Goal: Task Accomplishment & Management: Manage account settings

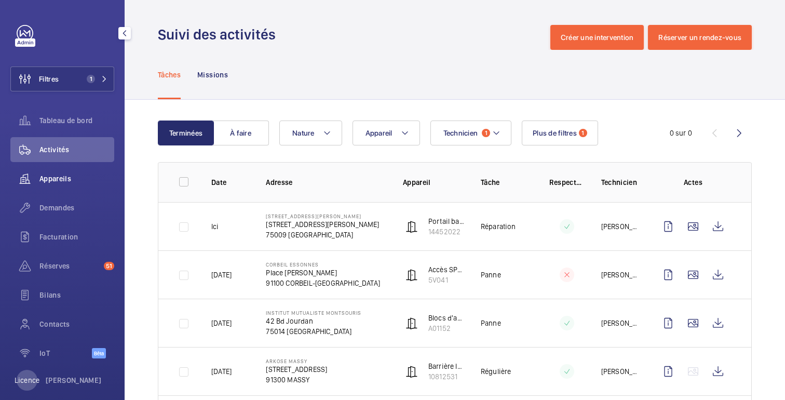
click at [56, 183] on span "Appareils" at bounding box center [76, 178] width 75 height 10
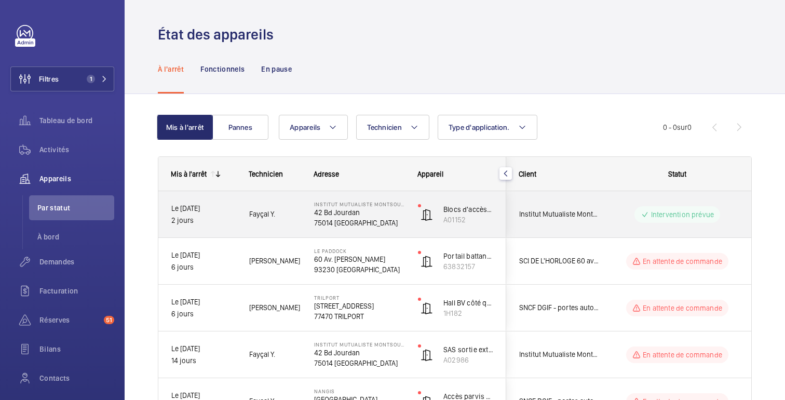
click at [611, 203] on div "Intervention prévue" at bounding box center [671, 214] width 142 height 37
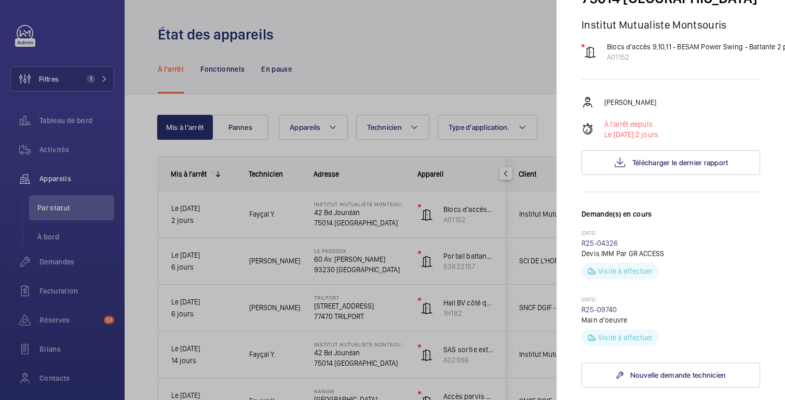
scroll to position [112, 0]
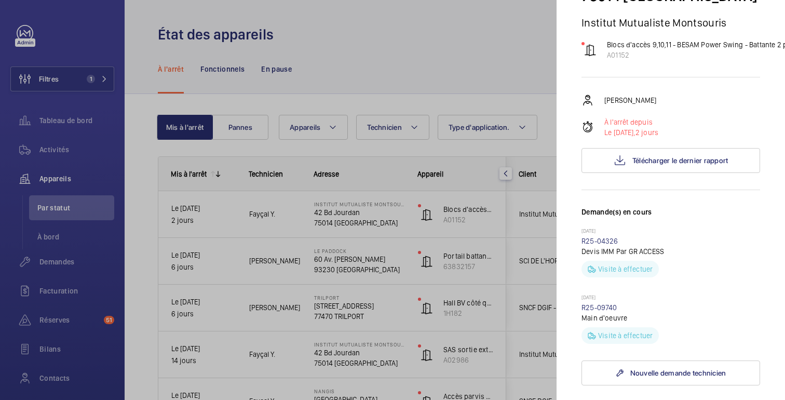
click at [507, 86] on div at bounding box center [392, 200] width 785 height 400
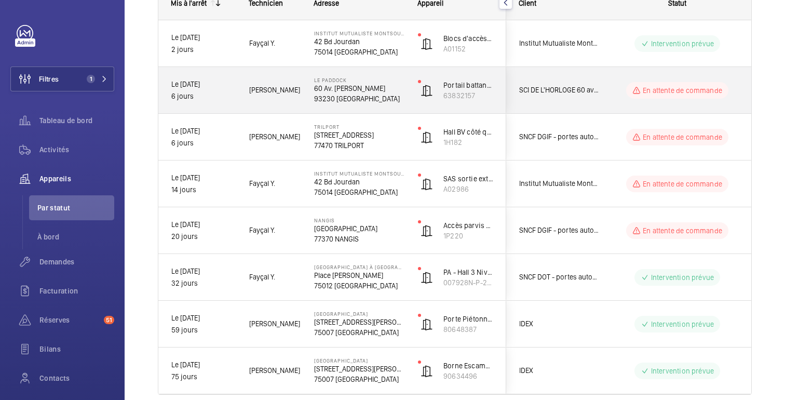
scroll to position [216, 0]
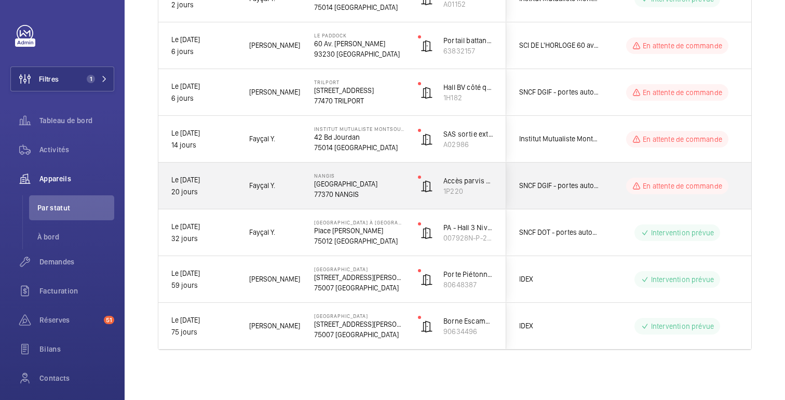
click at [623, 190] on wm-front-pills-cell "En attente de commande" at bounding box center [677, 186] width 129 height 17
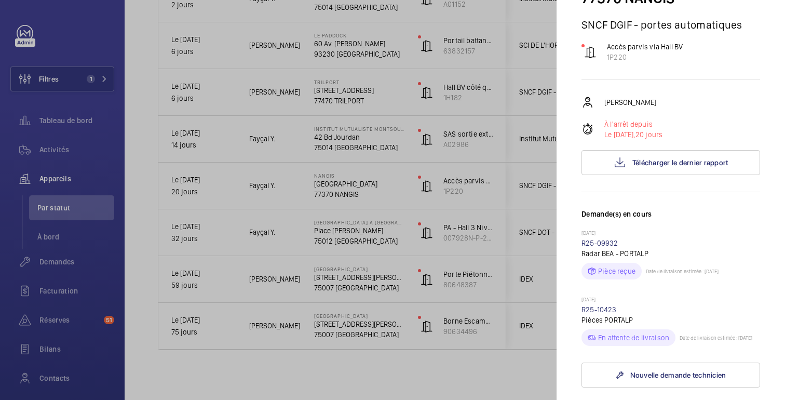
scroll to position [101, 0]
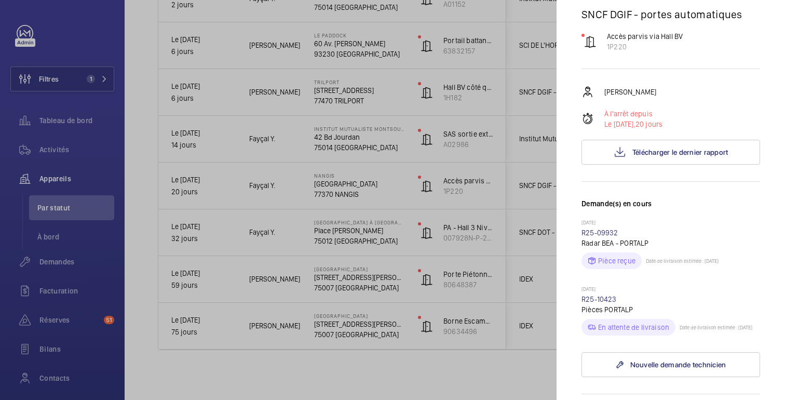
click at [556, 138] on div at bounding box center [392, 200] width 785 height 400
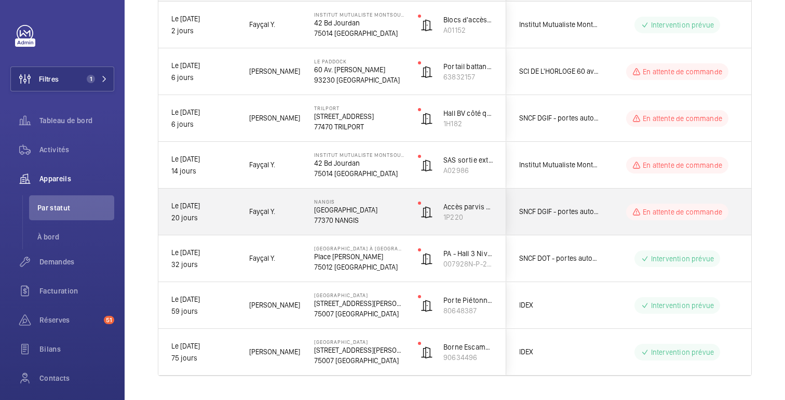
scroll to position [185, 0]
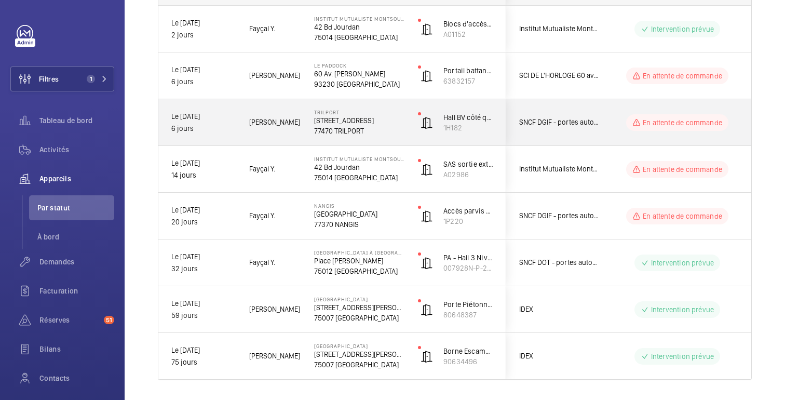
click at [610, 127] on div "En attente de commande" at bounding box center [671, 122] width 142 height 37
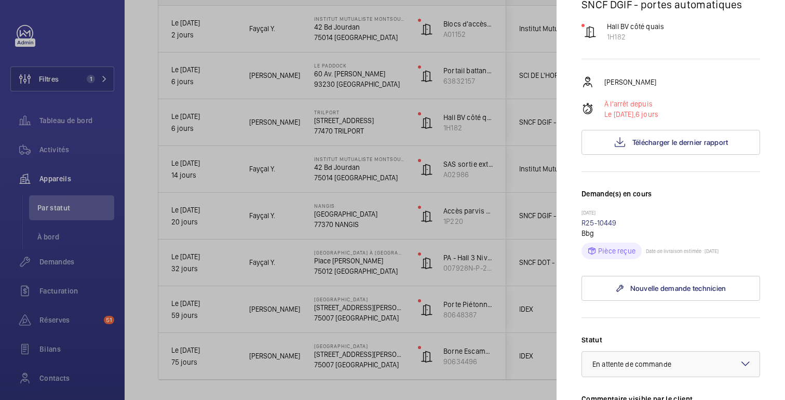
scroll to position [117, 0]
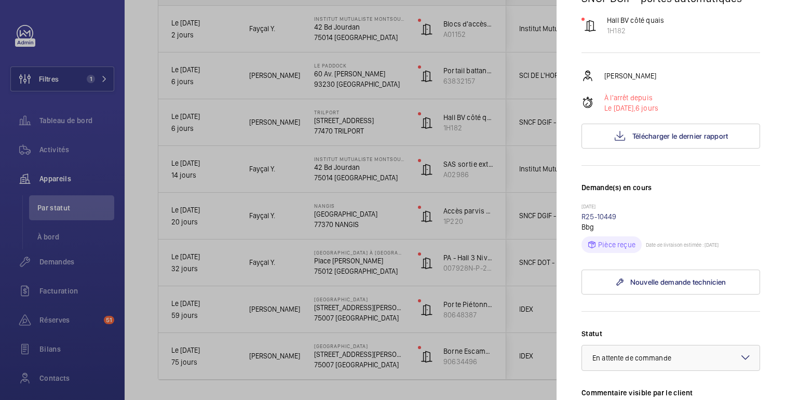
click at [506, 149] on div at bounding box center [392, 200] width 785 height 400
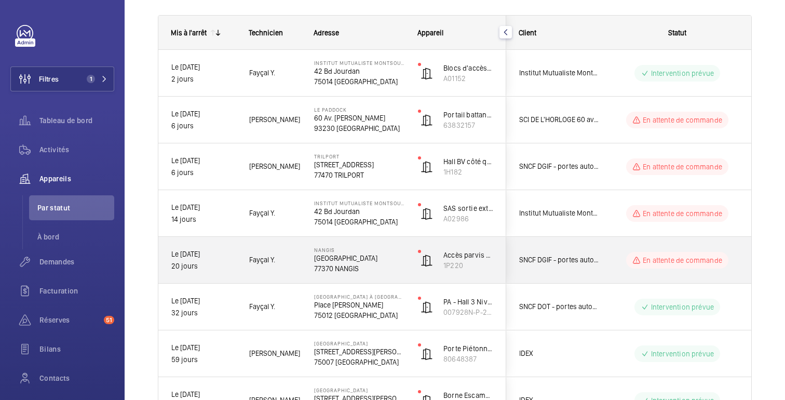
scroll to position [139, 0]
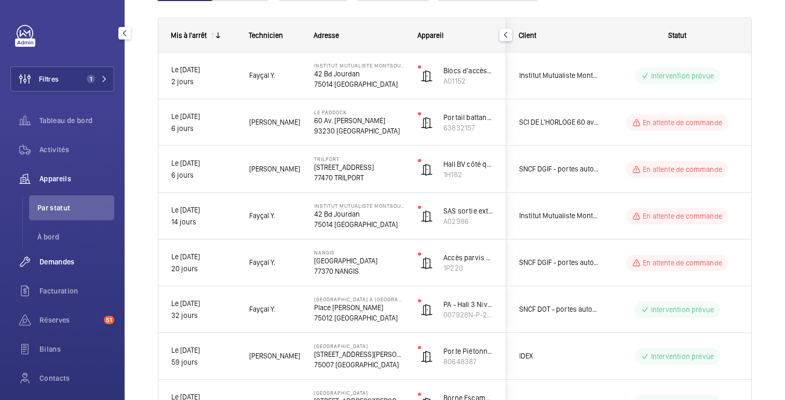
click at [62, 262] on font "Demandes" at bounding box center [56, 262] width 35 height 8
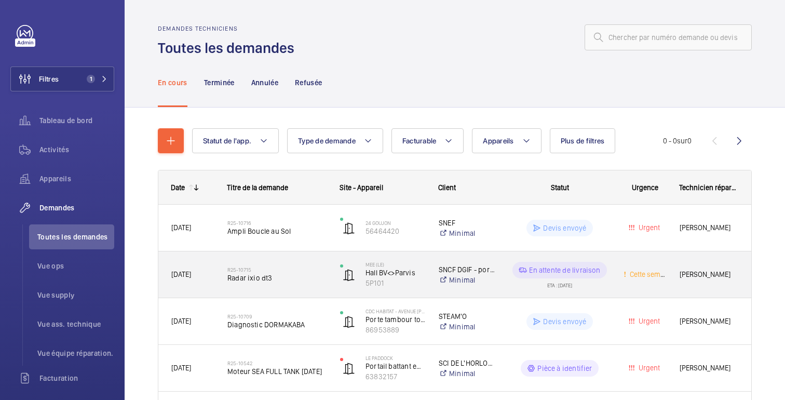
click at [622, 287] on div "Cette semaine" at bounding box center [638, 274] width 55 height 33
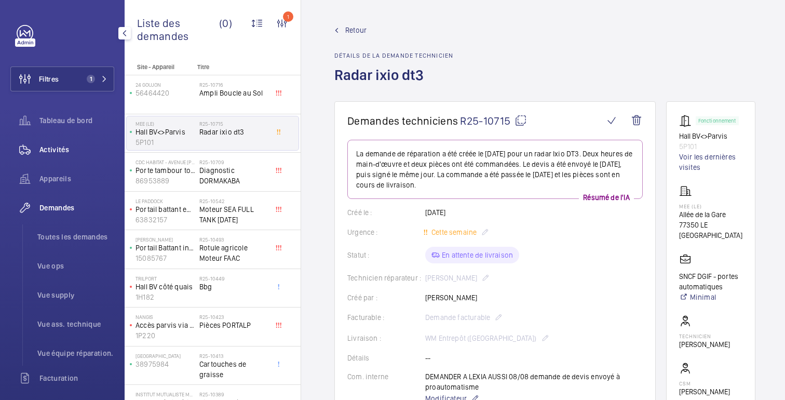
click at [55, 146] on font "Activités" at bounding box center [54, 149] width 30 height 8
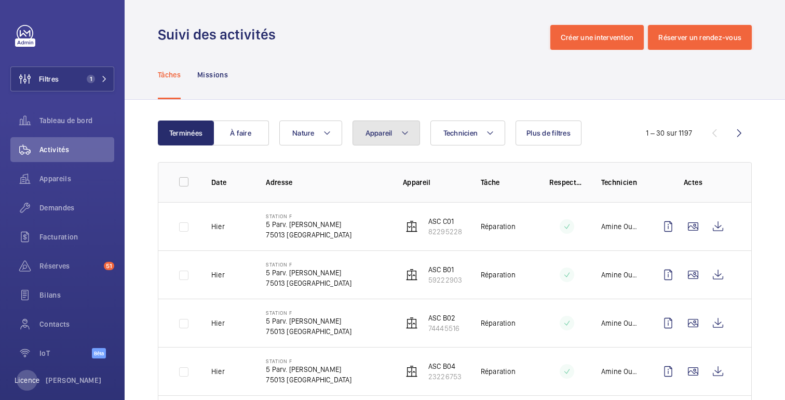
click at [394, 134] on button "Appareil" at bounding box center [387, 132] width 68 height 25
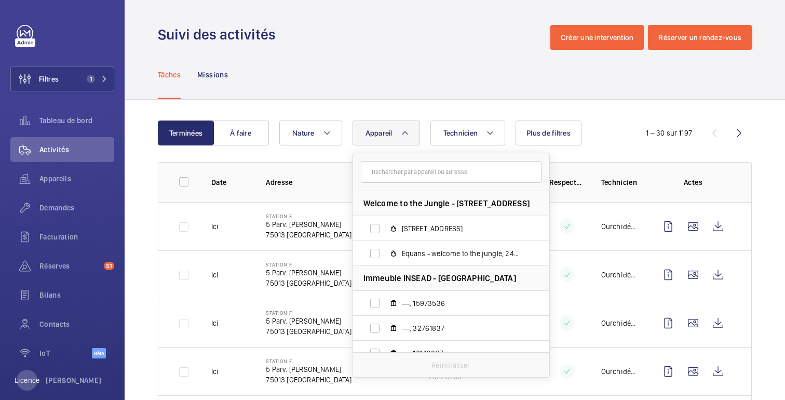
click at [397, 170] on input "text" at bounding box center [451, 172] width 181 height 22
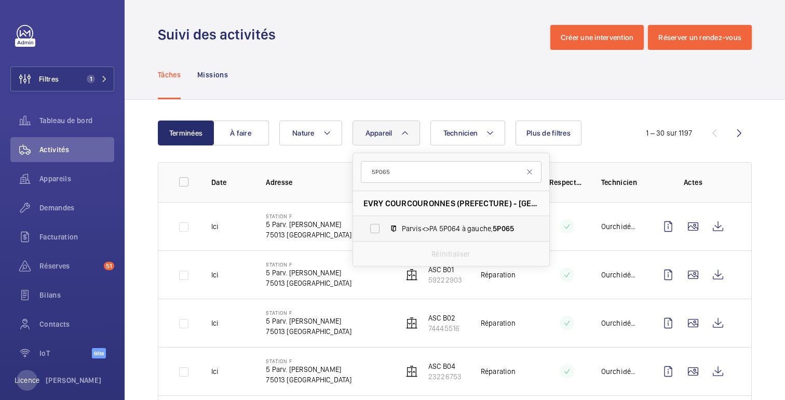
type input "5P065"
click at [436, 227] on span "Parvis<>PA 5P064 à gauche, 5P065" at bounding box center [462, 228] width 120 height 10
click at [385, 227] on input "Parvis<>PA 5P064 à gauche, 5P065" at bounding box center [375, 228] width 21 height 21
checkbox input "true"
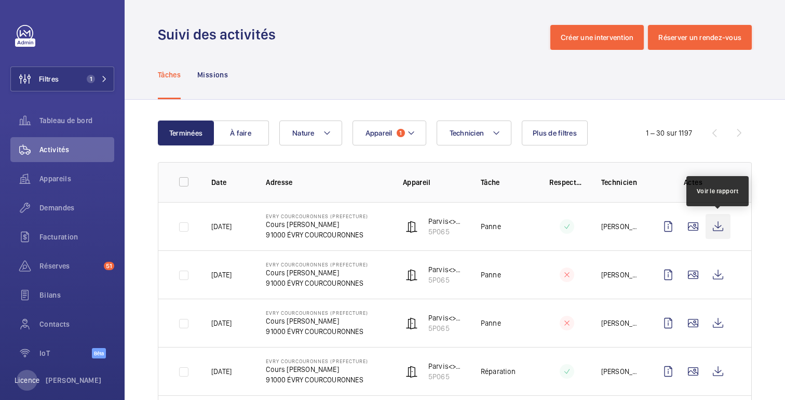
click at [719, 229] on wm-front-icon-button at bounding box center [718, 226] width 25 height 25
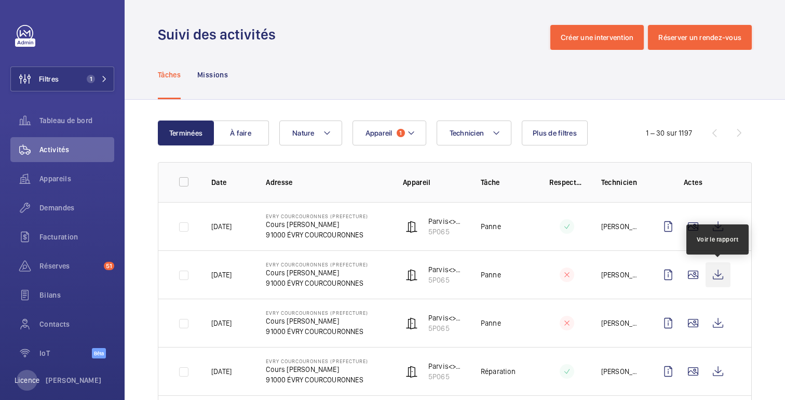
click at [721, 274] on wm-front-icon-button at bounding box center [718, 274] width 25 height 25
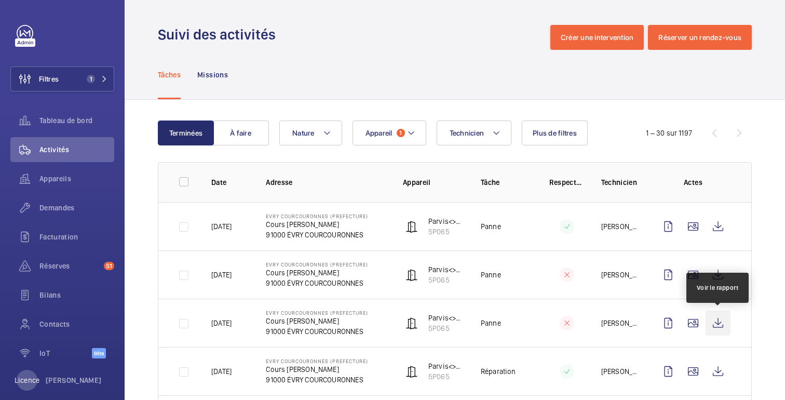
click at [717, 326] on wm-front-icon-button at bounding box center [718, 323] width 25 height 25
click at [64, 175] on font "Appareils" at bounding box center [55, 179] width 32 height 8
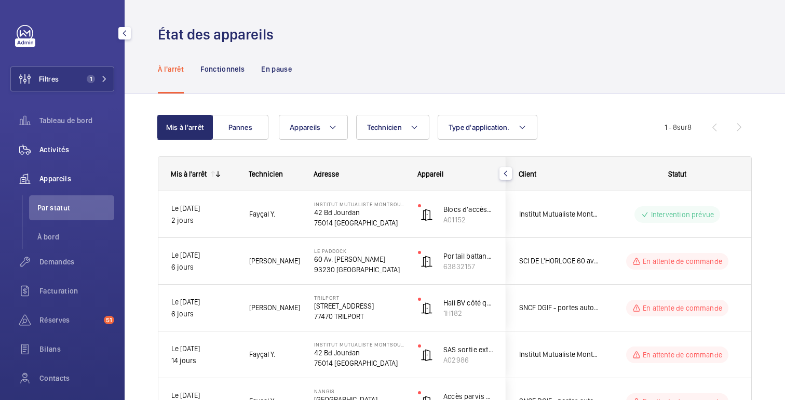
click at [62, 152] on font "Activités" at bounding box center [54, 149] width 30 height 8
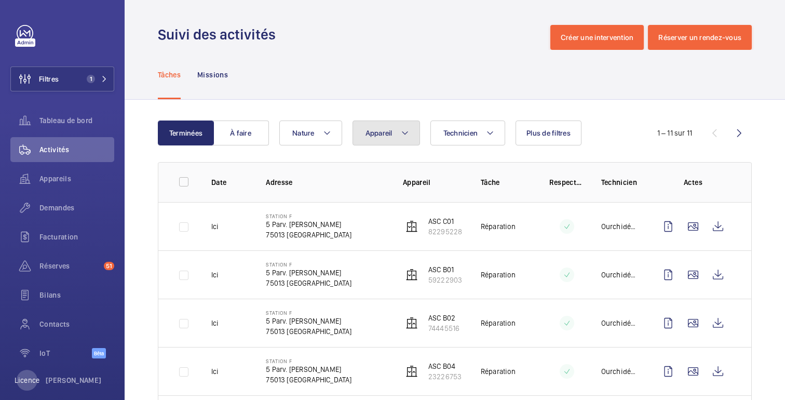
click at [383, 138] on button "Appareil" at bounding box center [387, 132] width 68 height 25
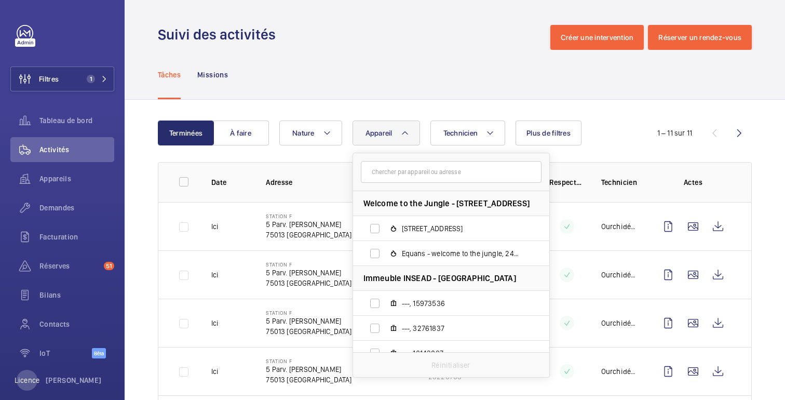
click at [416, 171] on input "text" at bounding box center [451, 172] width 181 height 22
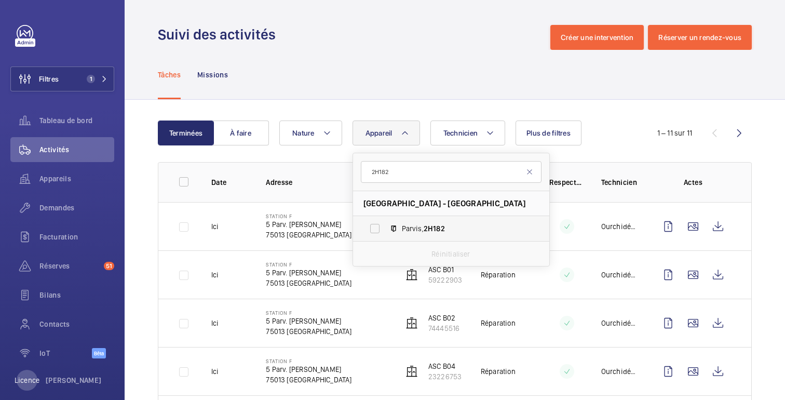
type input "2H182"
click at [438, 226] on span "2H182" at bounding box center [434, 228] width 21 height 8
click at [385, 226] on input "Parvis, 2H182" at bounding box center [375, 228] width 21 height 21
checkbox input "true"
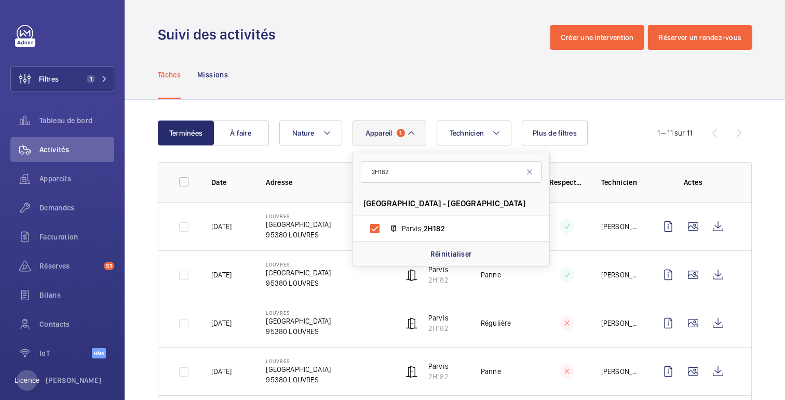
click at [551, 96] on div "Tâches Missions" at bounding box center [455, 74] width 594 height 49
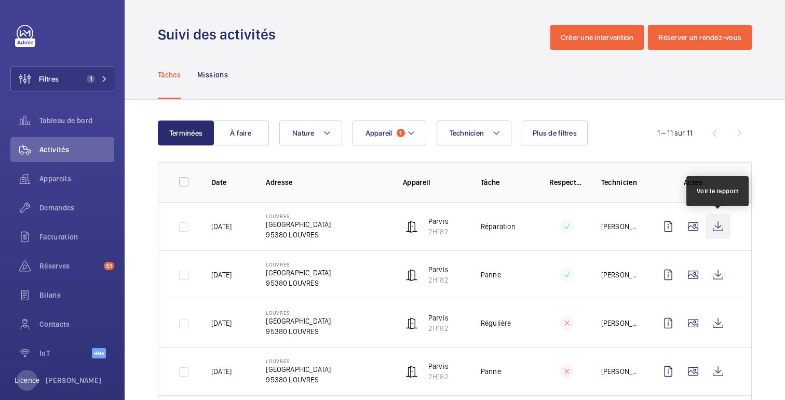
click at [720, 233] on wm-front-icon-button at bounding box center [718, 226] width 25 height 25
click at [61, 205] on font "Demandes" at bounding box center [56, 208] width 35 height 8
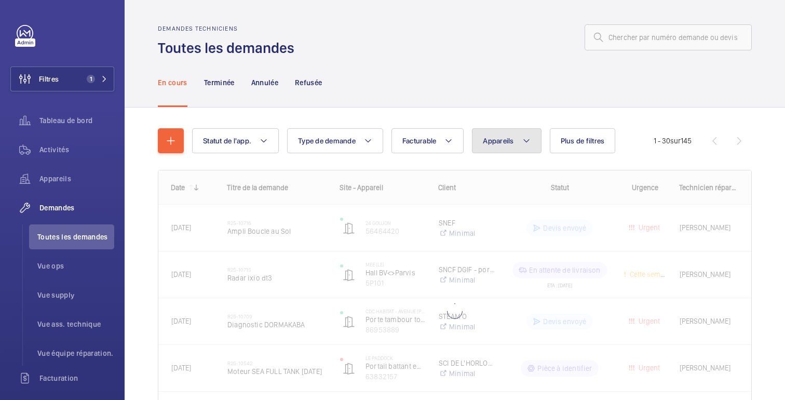
click at [494, 145] on button "Appareils" at bounding box center [506, 140] width 69 height 25
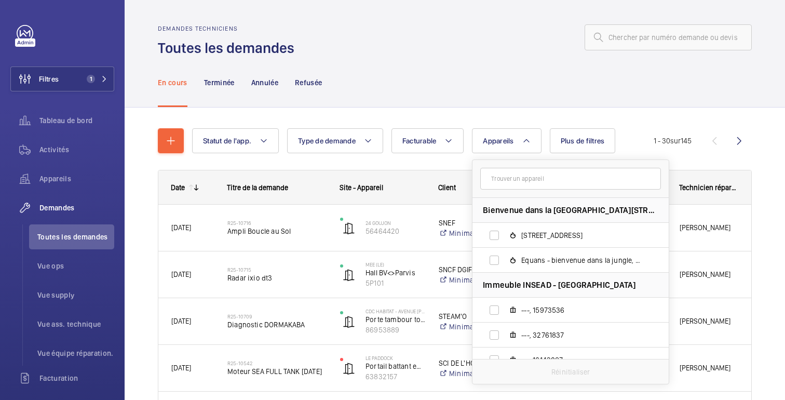
click at [491, 179] on input "text" at bounding box center [570, 179] width 181 height 22
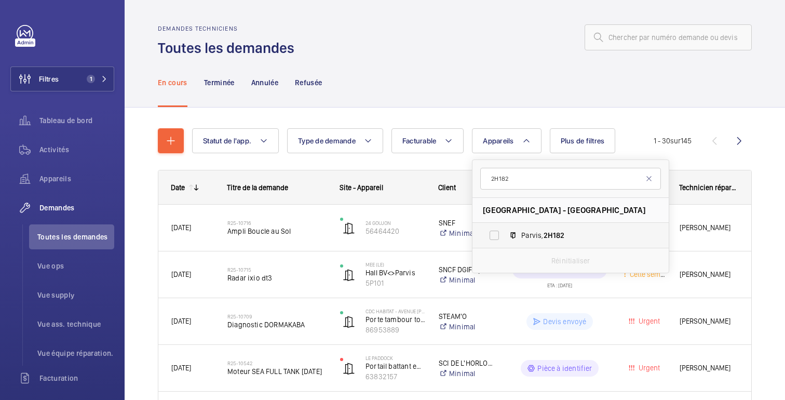
type input "2H182"
click at [554, 236] on font "2H182" at bounding box center [554, 235] width 21 height 8
click at [505, 236] on input "Parvis, 2H182" at bounding box center [494, 235] width 21 height 21
checkbox input "true"
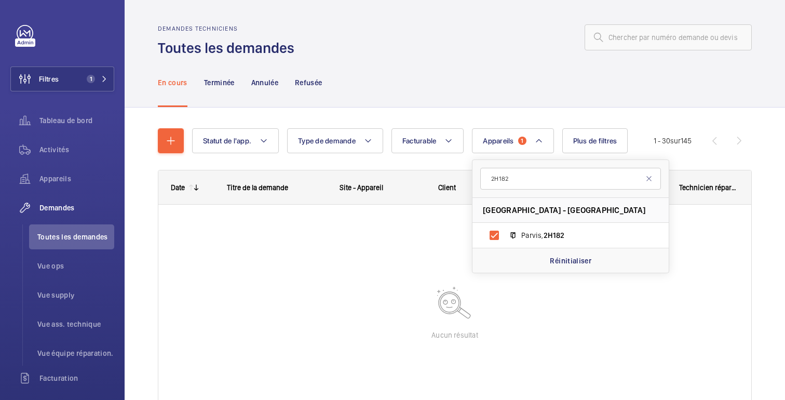
click at [539, 85] on div "En cours Terminée Annulée Refusée" at bounding box center [455, 82] width 594 height 49
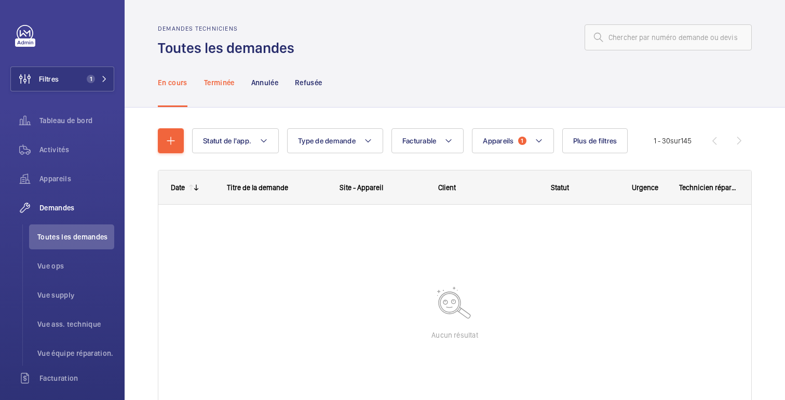
click at [230, 90] on div "Terminée" at bounding box center [219, 82] width 31 height 49
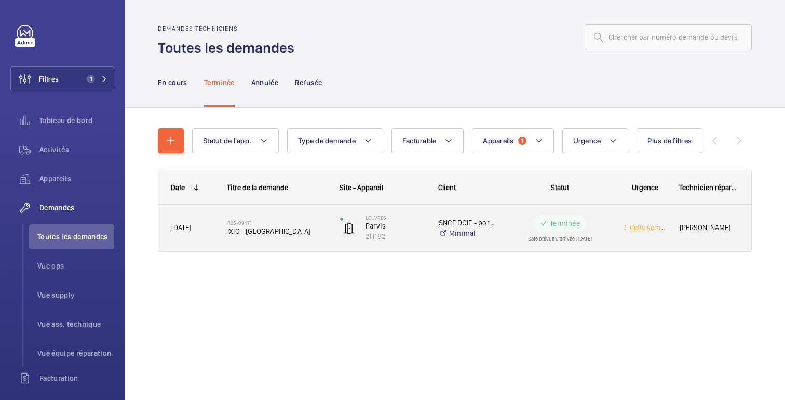
click at [608, 221] on wm-front-pills-cell "Terminée Date prévue d'arrivée : [DATE]" at bounding box center [560, 228] width 101 height 26
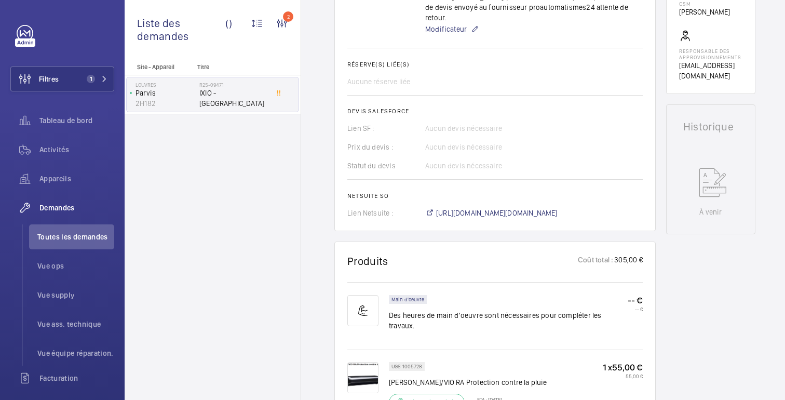
scroll to position [388, 0]
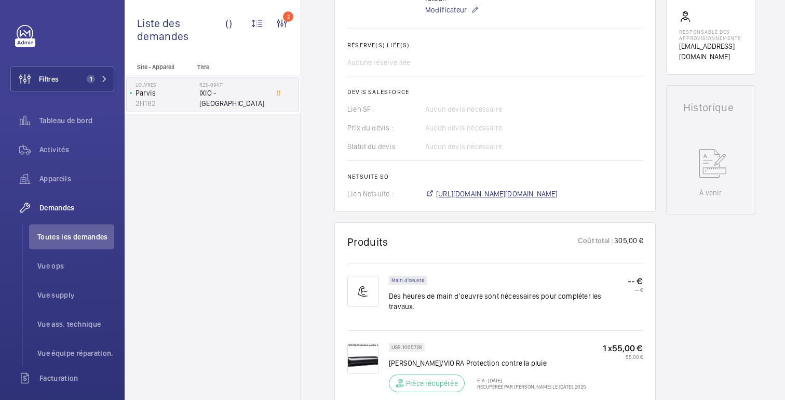
click at [508, 197] on font "[URL][DOMAIN_NAME][DOMAIN_NAME]" at bounding box center [497, 194] width 122 height 8
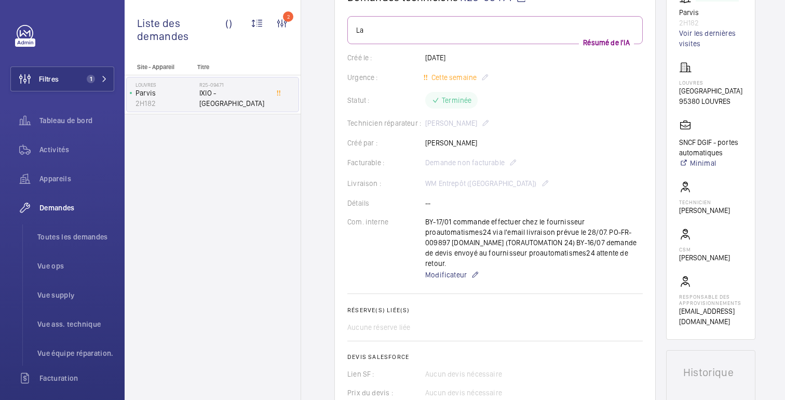
scroll to position [0, 0]
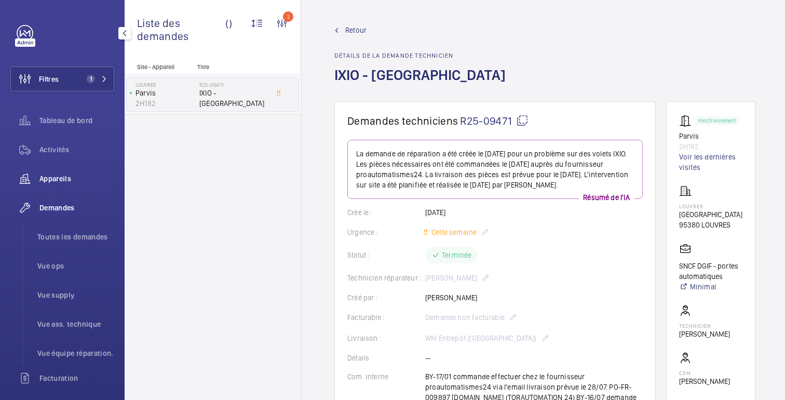
click at [65, 175] on font "Appareils" at bounding box center [55, 179] width 32 height 8
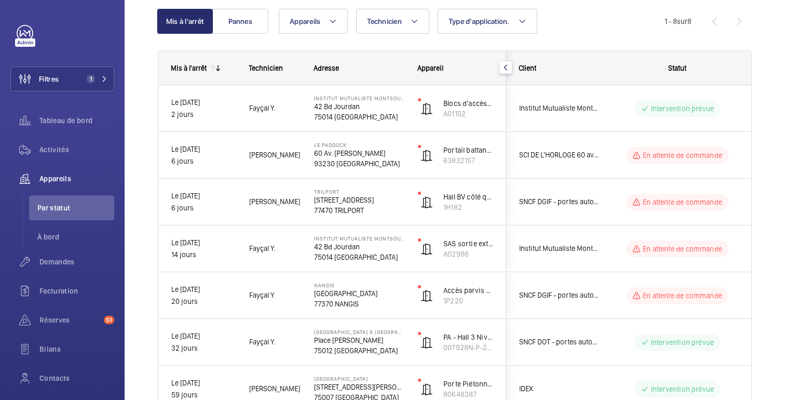
scroll to position [108, 0]
